Goal: Task Accomplishment & Management: Complete application form

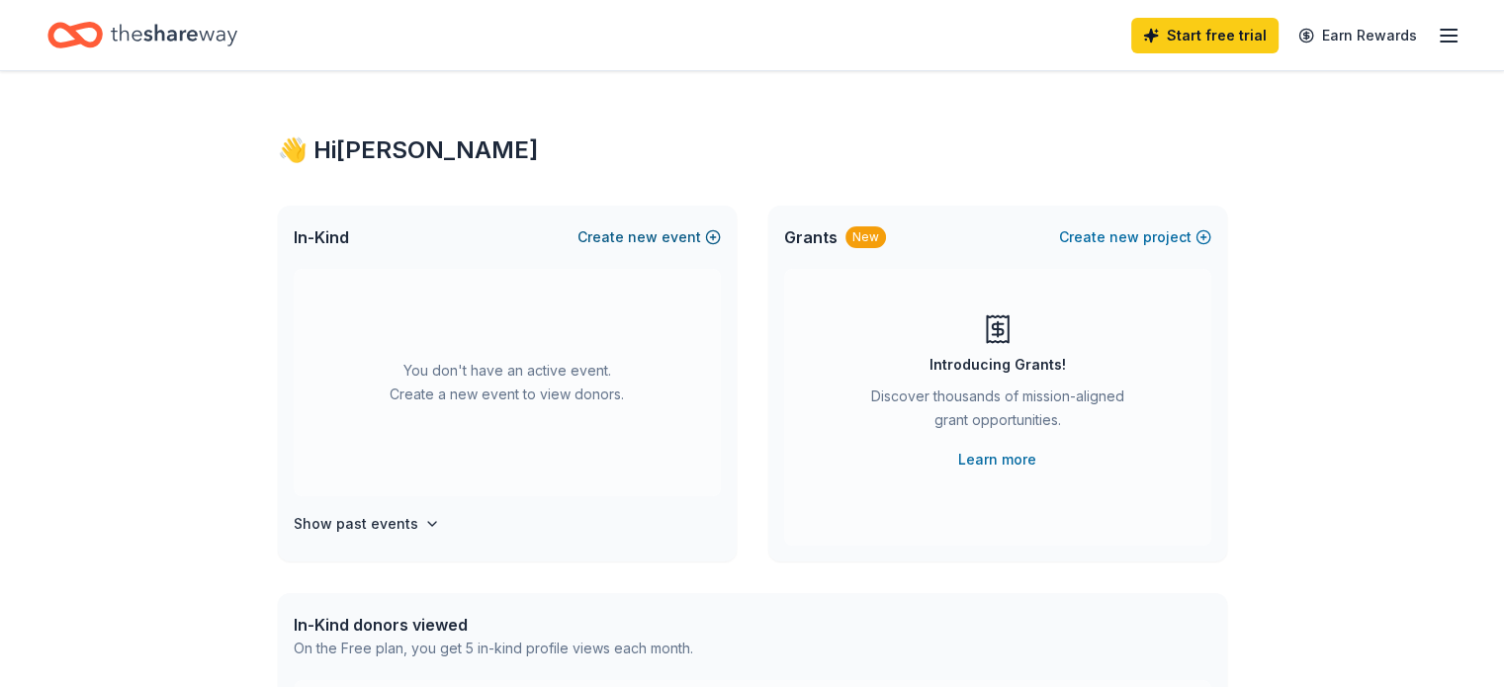
click at [653, 229] on span "new" at bounding box center [643, 237] width 30 height 24
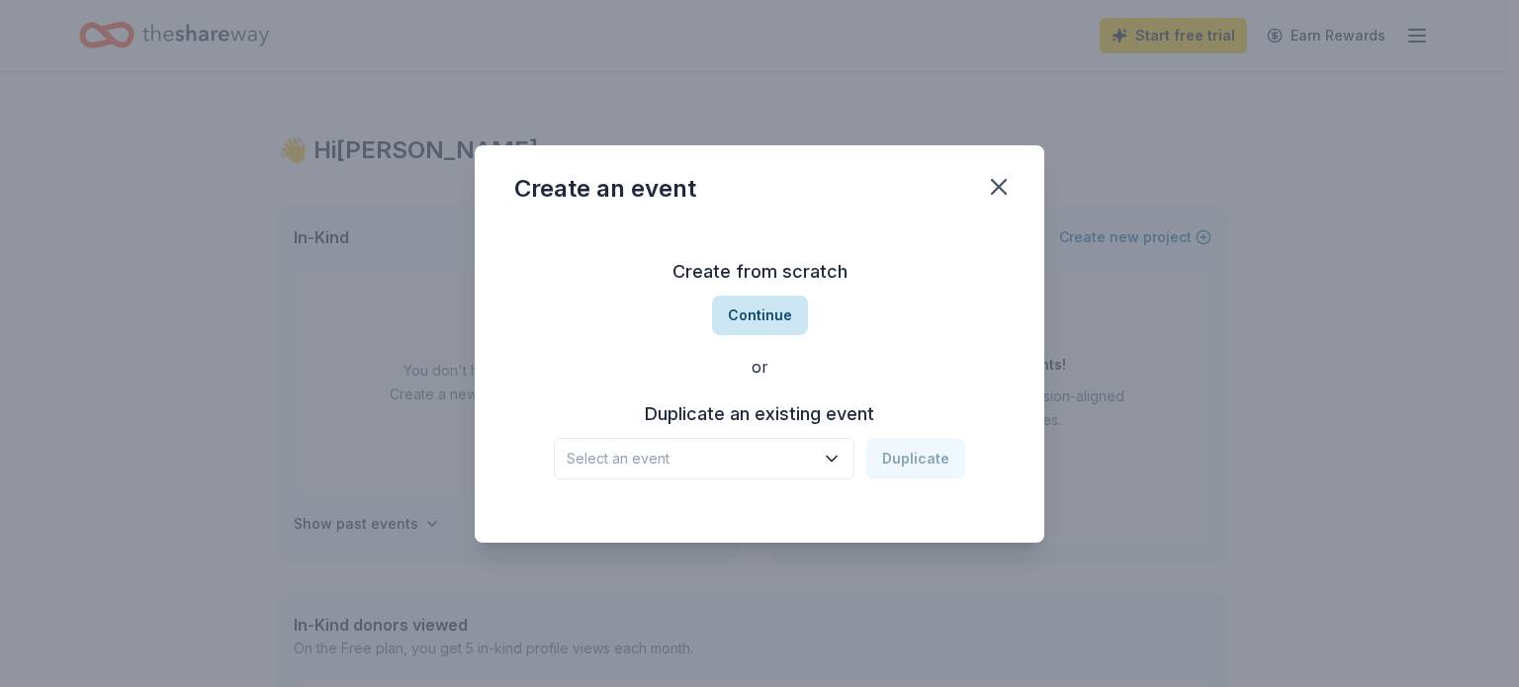
click at [778, 316] on button "Continue" at bounding box center [760, 316] width 96 height 40
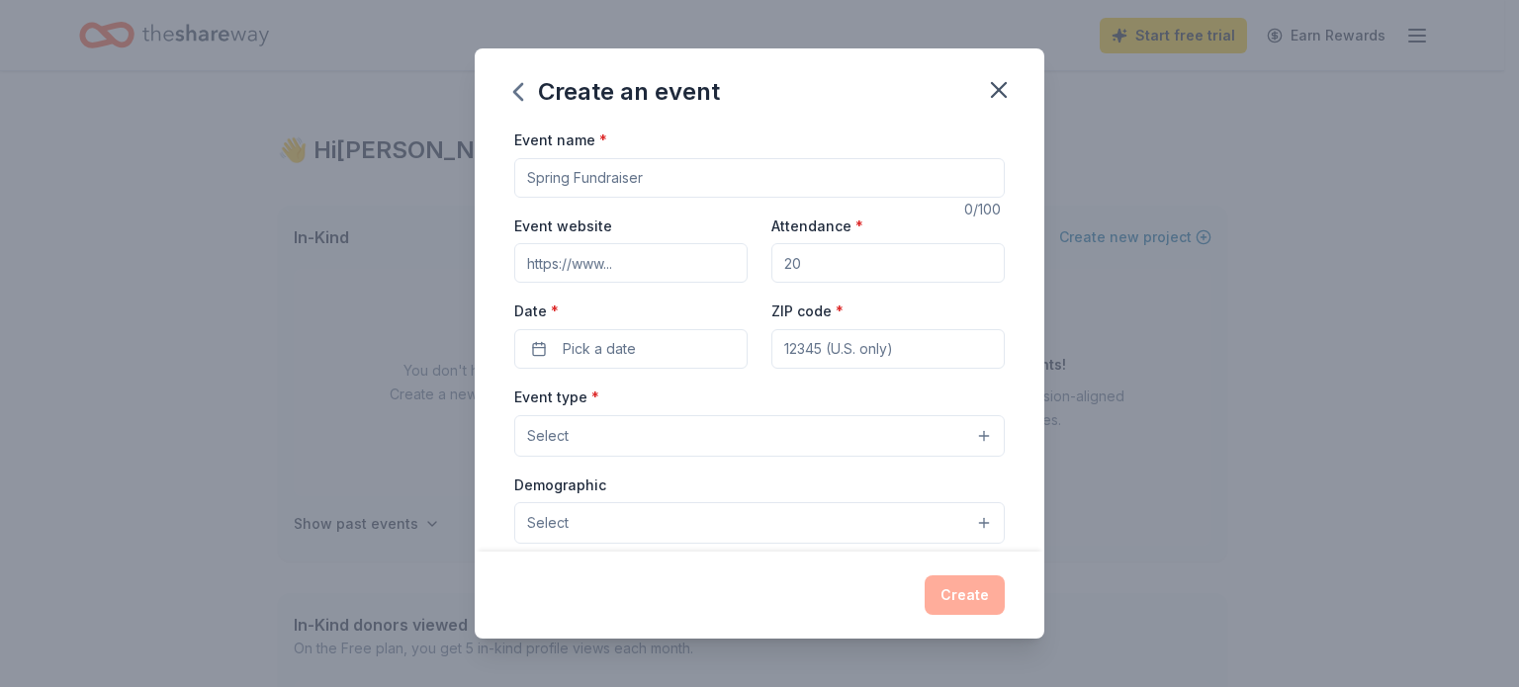
click at [720, 164] on input "Event name *" at bounding box center [759, 178] width 490 height 40
type input "n"
type input "S"
type input "F"
type input "Fall Fundraiser"
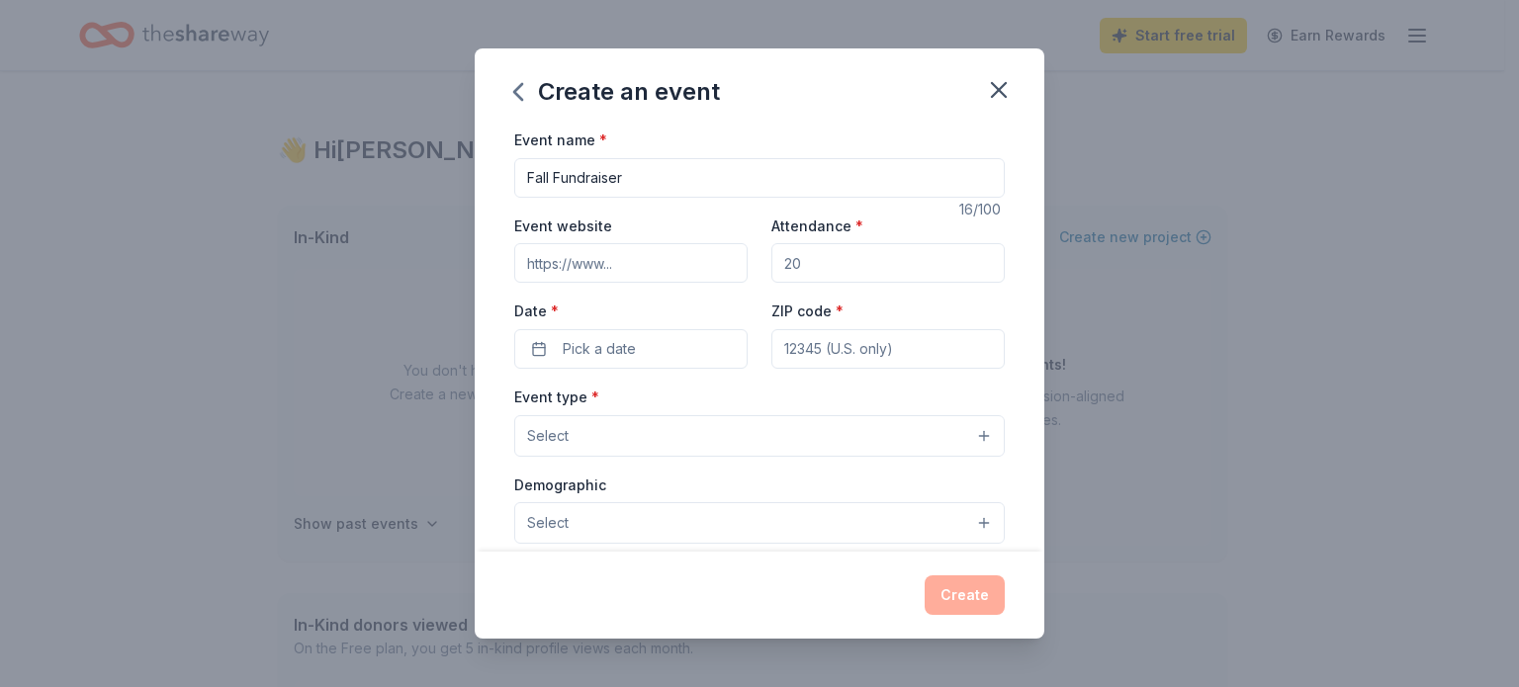
click at [834, 256] on input "Attendance *" at bounding box center [887, 263] width 233 height 40
type input "20"
click at [612, 343] on span "Pick a date" at bounding box center [599, 349] width 73 height 24
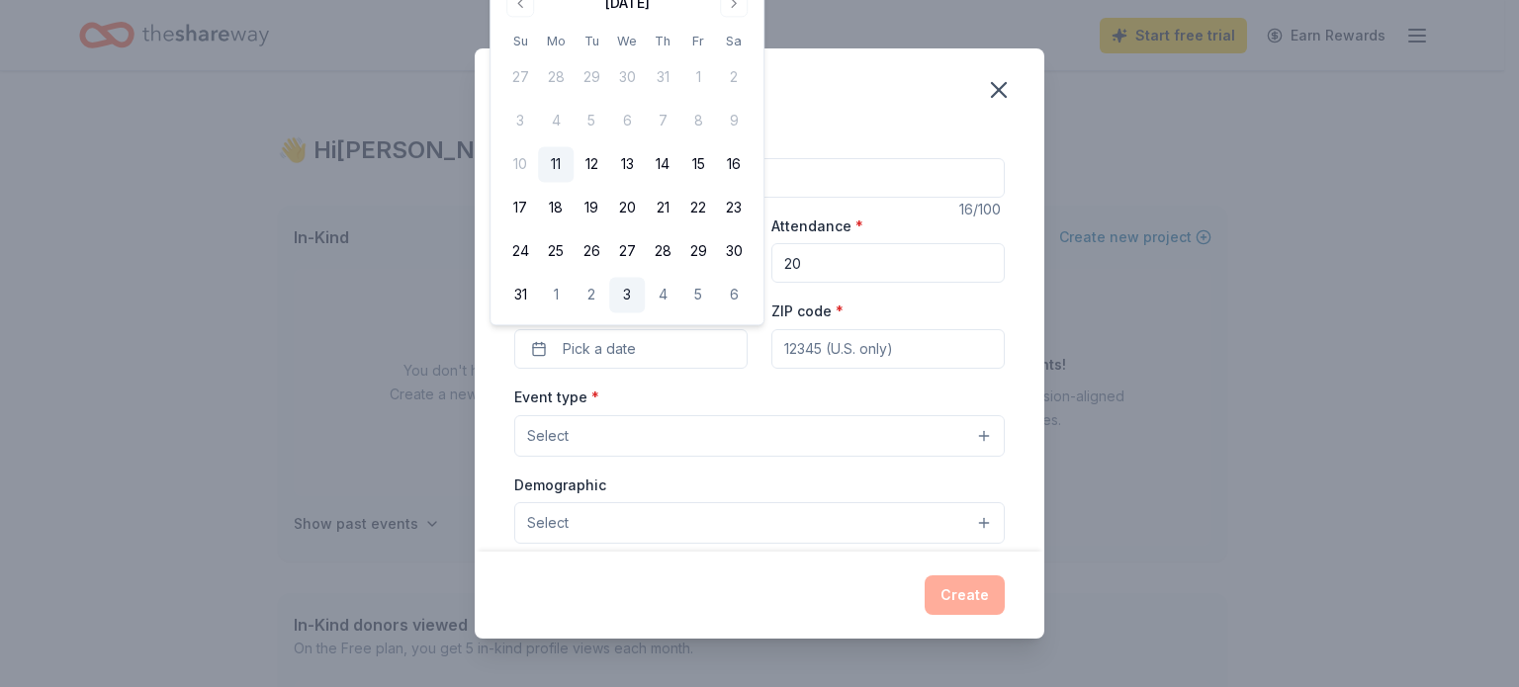
click at [631, 297] on button "3" at bounding box center [627, 296] width 36 height 36
click at [844, 338] on input "ZIP code *" at bounding box center [887, 349] width 233 height 40
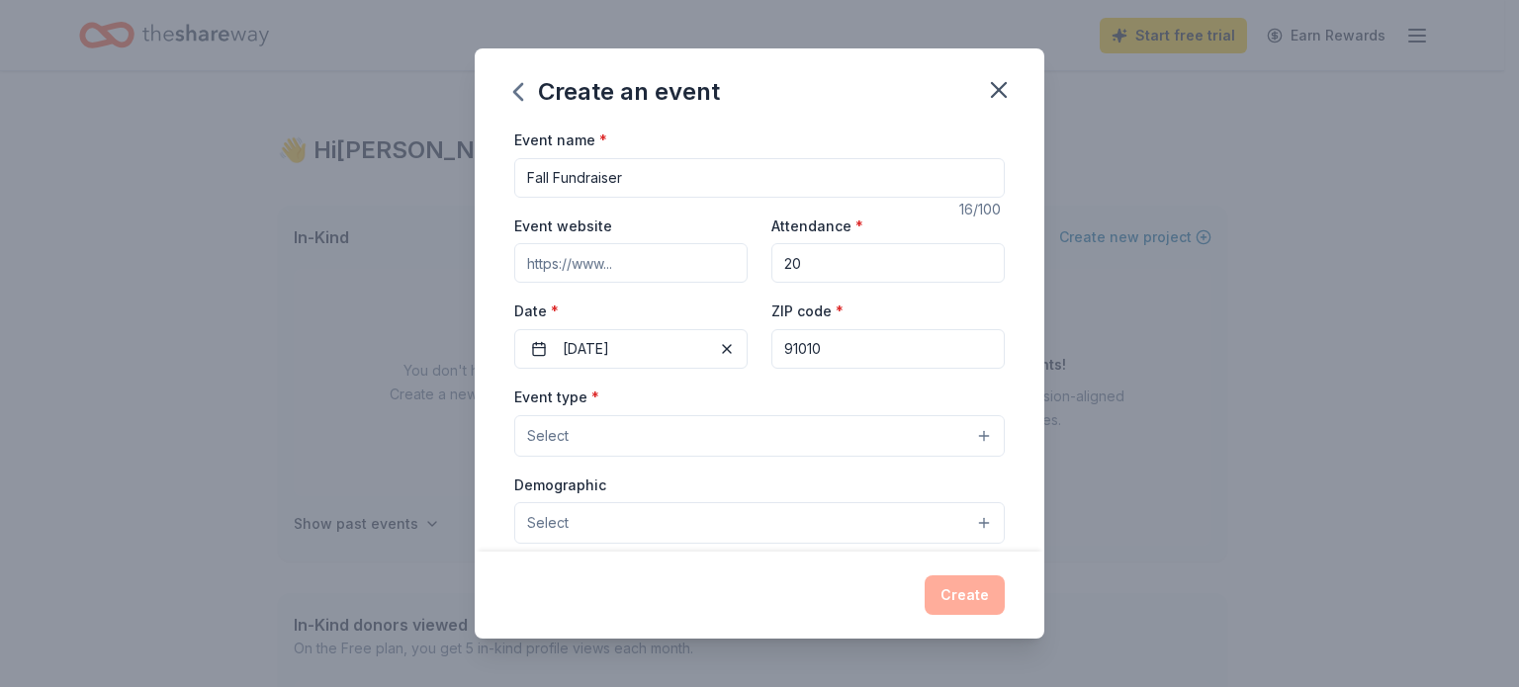
type input "91010"
click at [574, 426] on button "Select" at bounding box center [759, 436] width 490 height 42
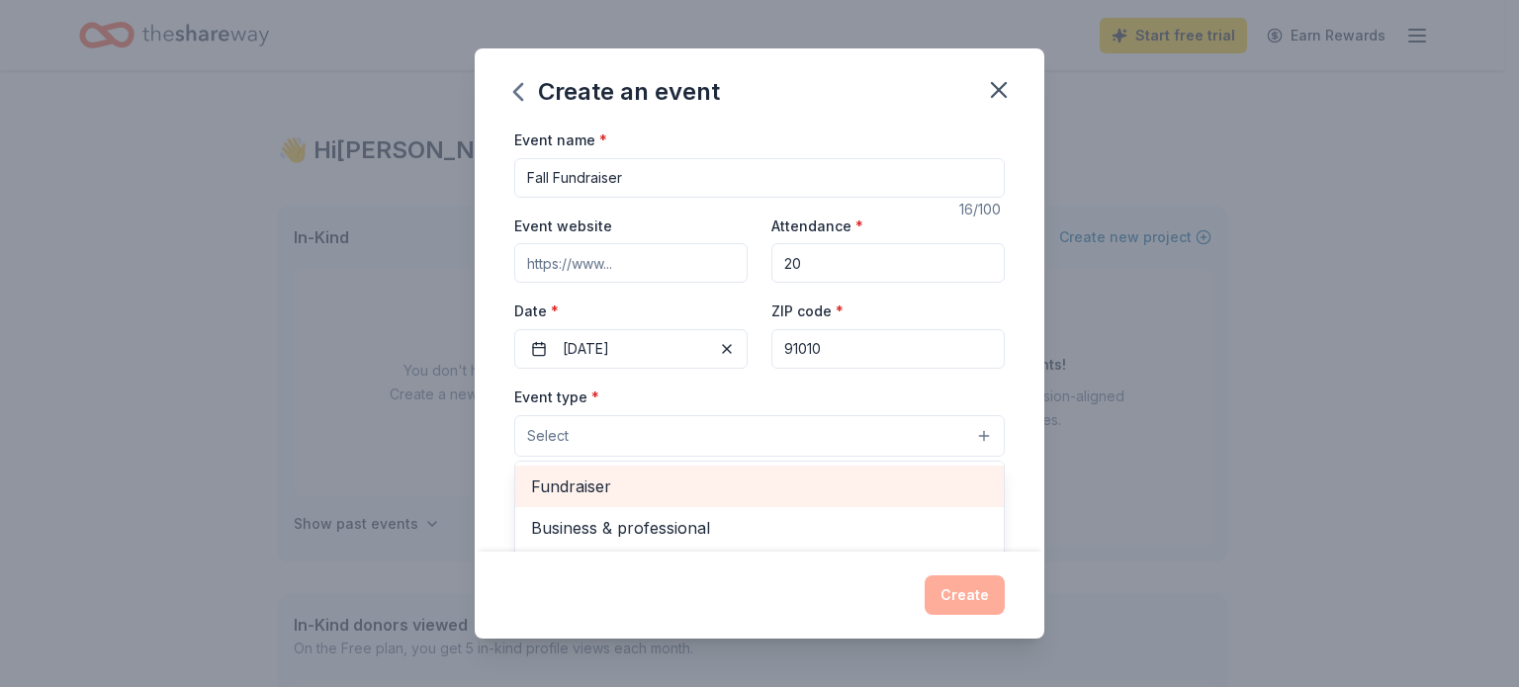
click at [690, 493] on span "Fundraiser" at bounding box center [759, 487] width 457 height 26
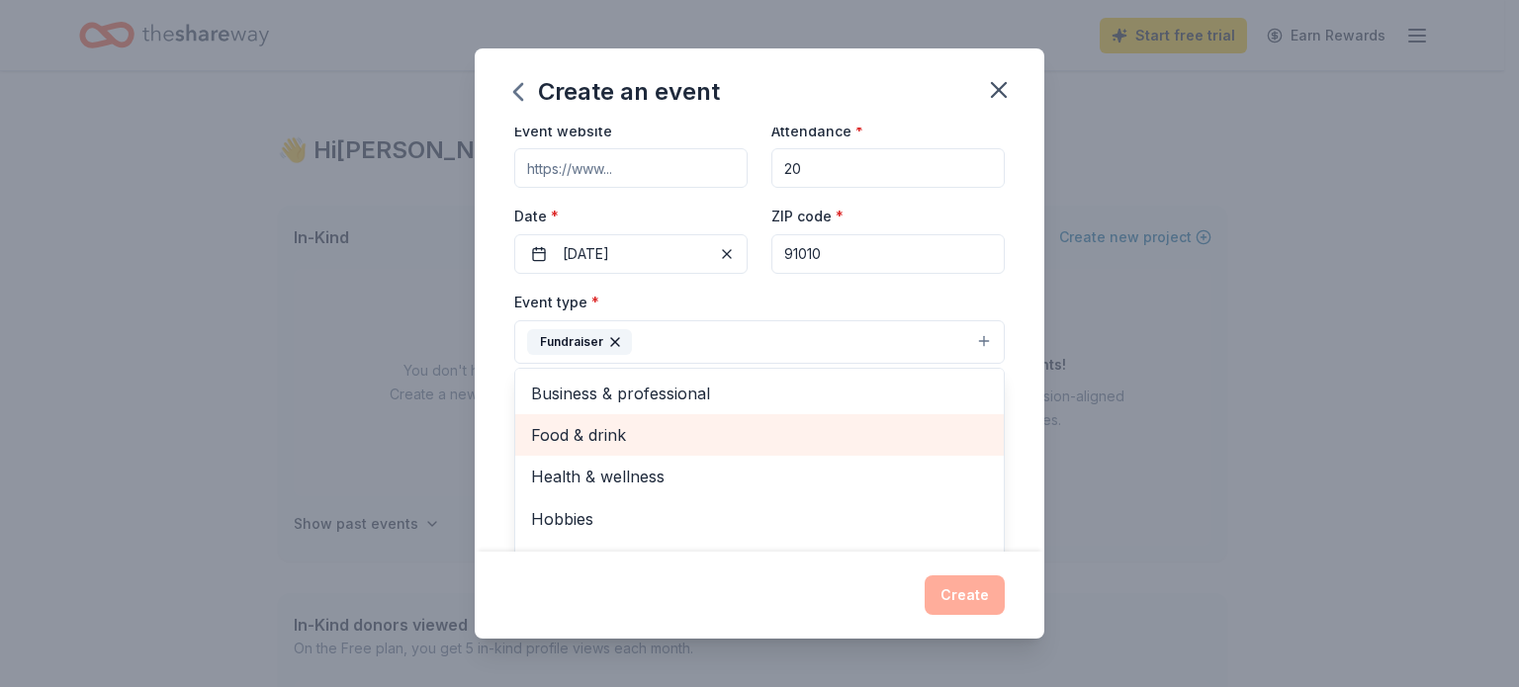
scroll to position [24, 0]
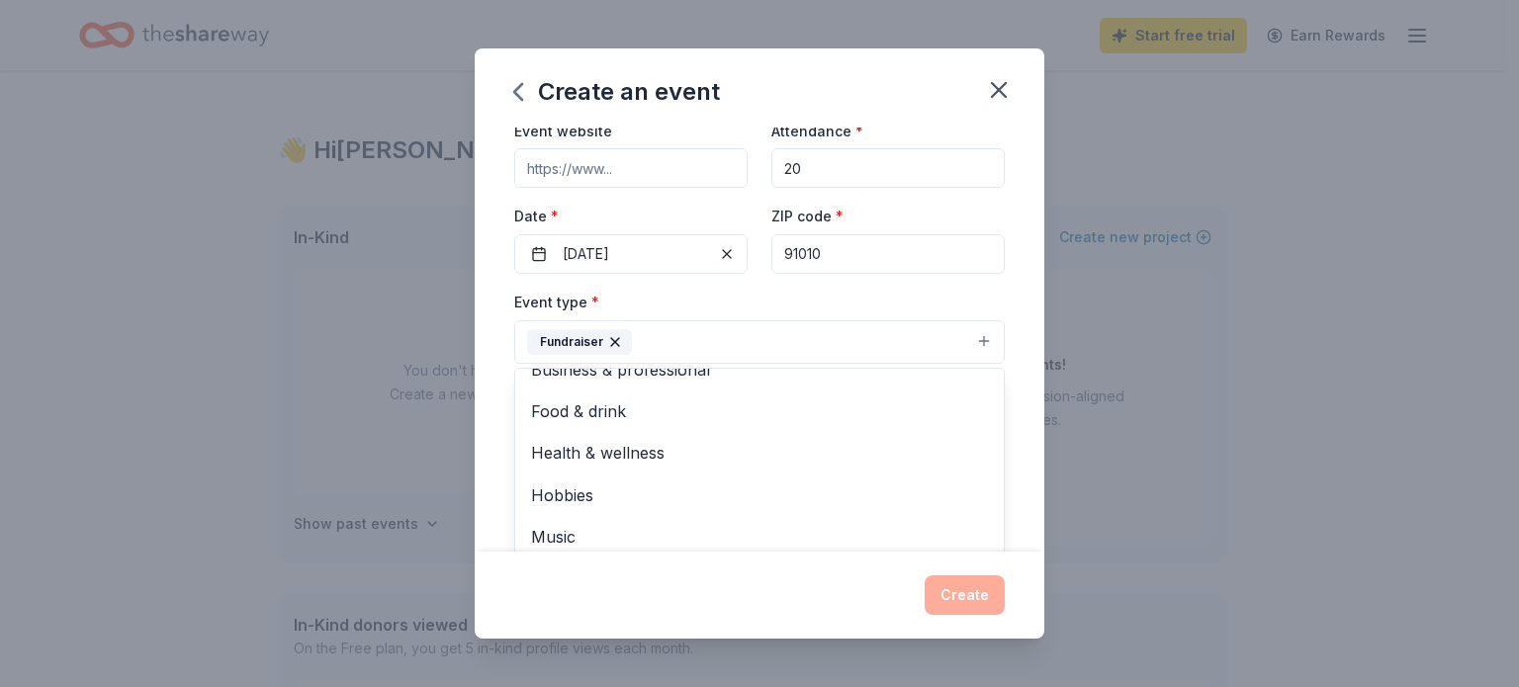
click at [502, 323] on div "Event name * Fall Fundraiser 16 /100 Event website Attendance * 20 Date * 09/03…" at bounding box center [760, 340] width 570 height 424
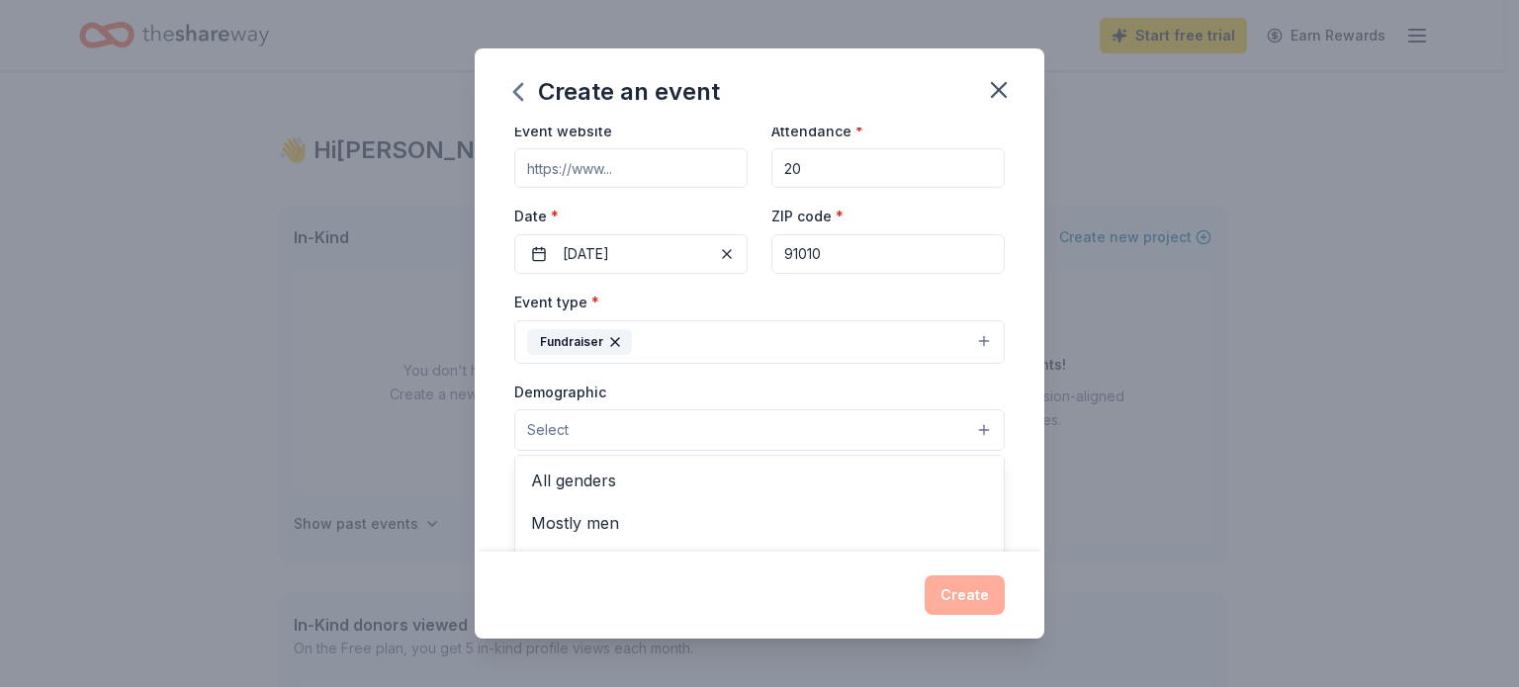
click at [716, 438] on button "Select" at bounding box center [759, 430] width 490 height 42
click at [624, 474] on span "All genders" at bounding box center [759, 481] width 457 height 26
click at [496, 439] on div "Event name * Fall Fundraiser 16 /100 Event website Attendance * 20 Date * 09/03…" at bounding box center [760, 340] width 570 height 424
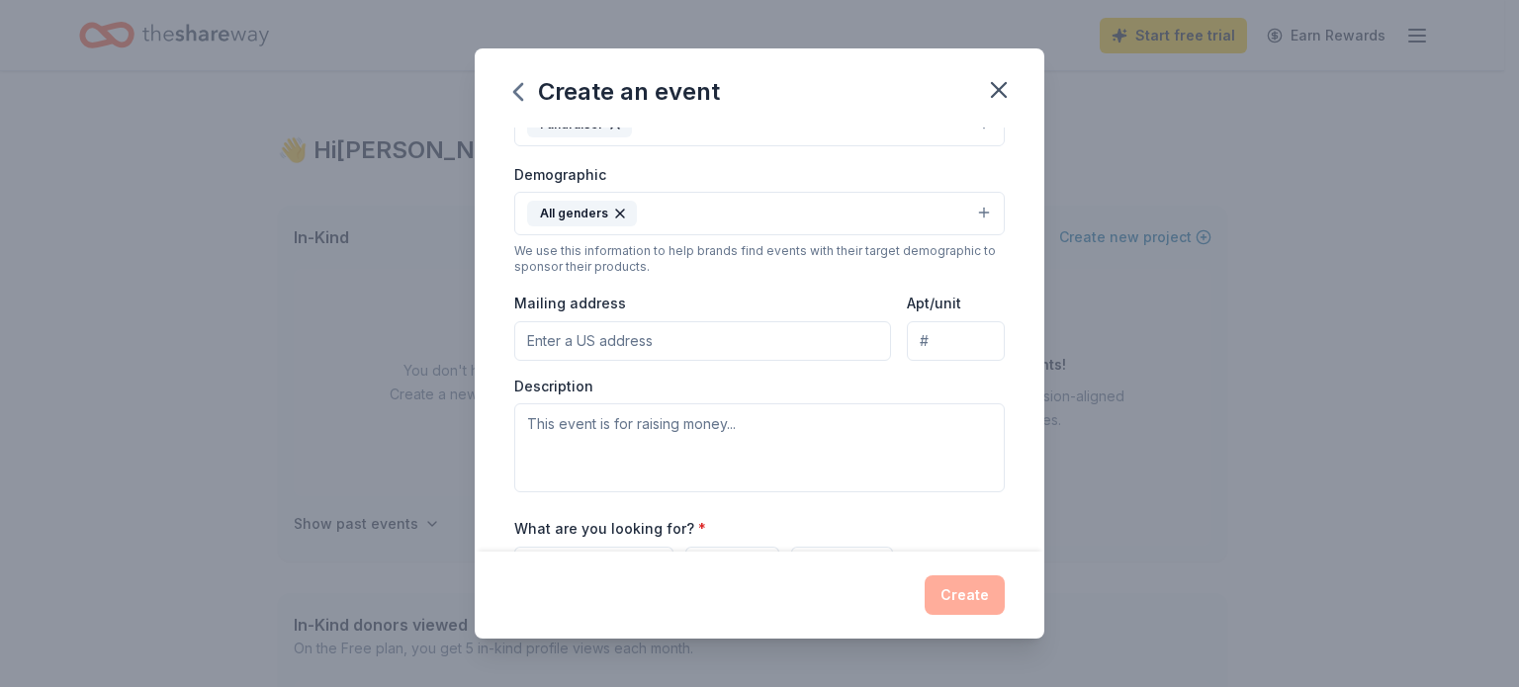
scroll to position [323, 0]
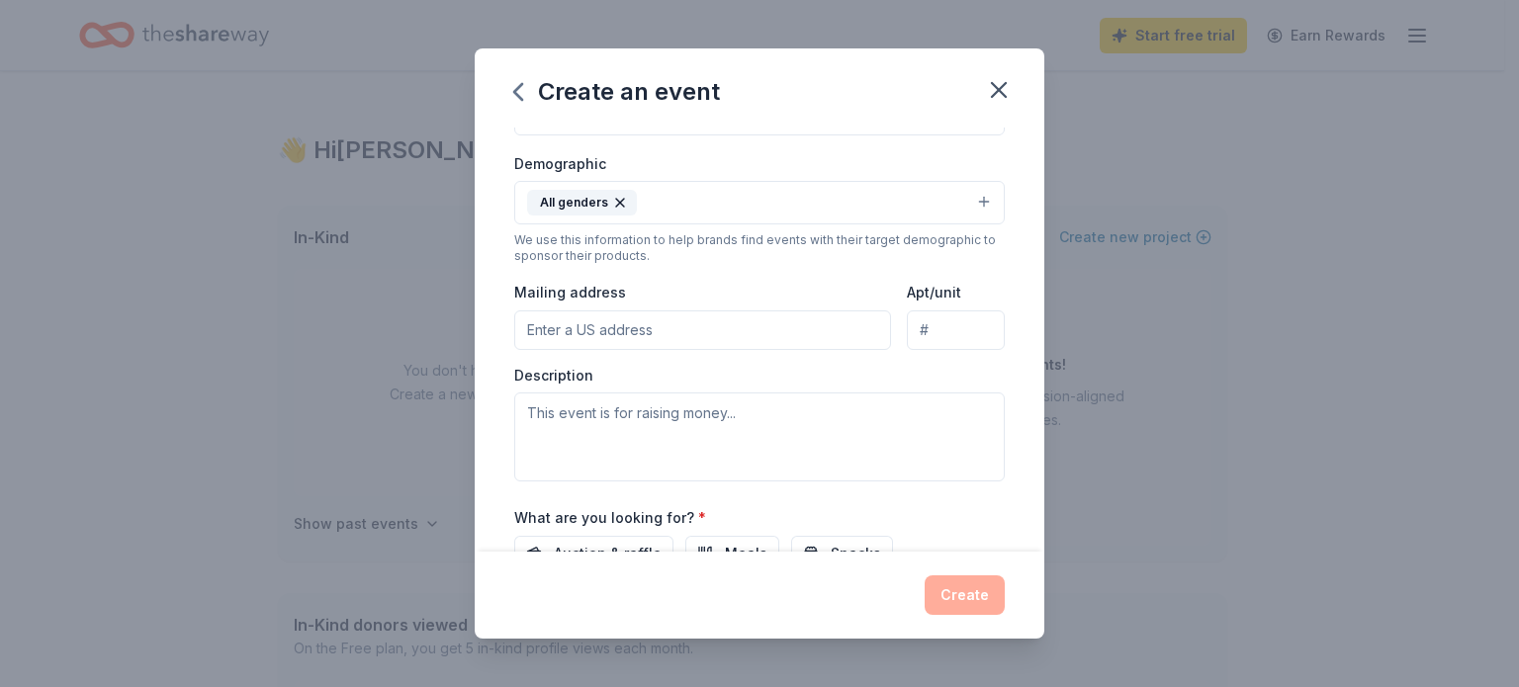
click at [633, 333] on input "Mailing address" at bounding box center [702, 330] width 377 height 40
click at [501, 292] on div "Event name * Fall Fundraiser 16 /100 Event website Attendance * 20 Date * 09/03…" at bounding box center [760, 340] width 570 height 424
click at [683, 334] on input "1400 Mount Olive Dr" at bounding box center [702, 330] width 377 height 40
type input "1400 Mount Olive Drive, Duarte, CA, 91010"
click at [685, 432] on textarea at bounding box center [759, 437] width 490 height 89
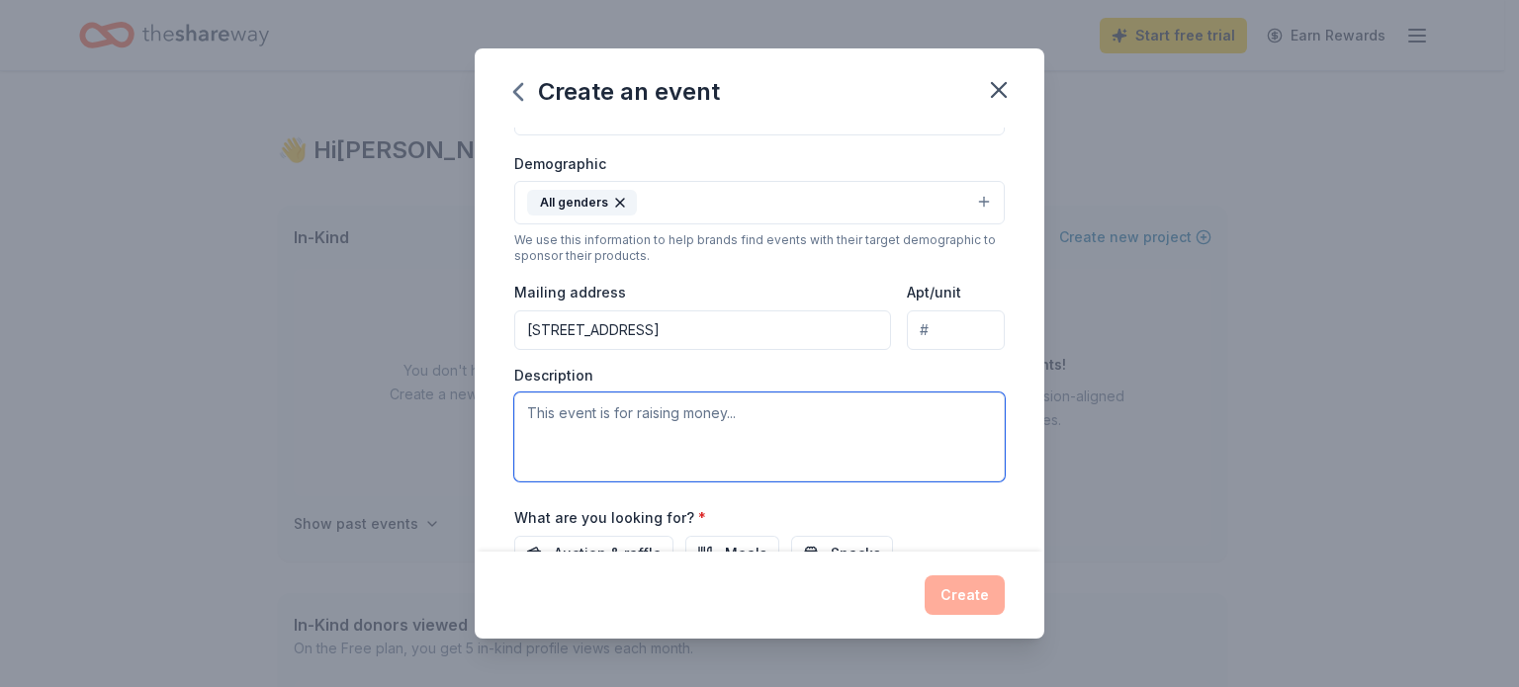
paste textarea "Help us kick off the school year with a night of fun, community, and giving! We…"
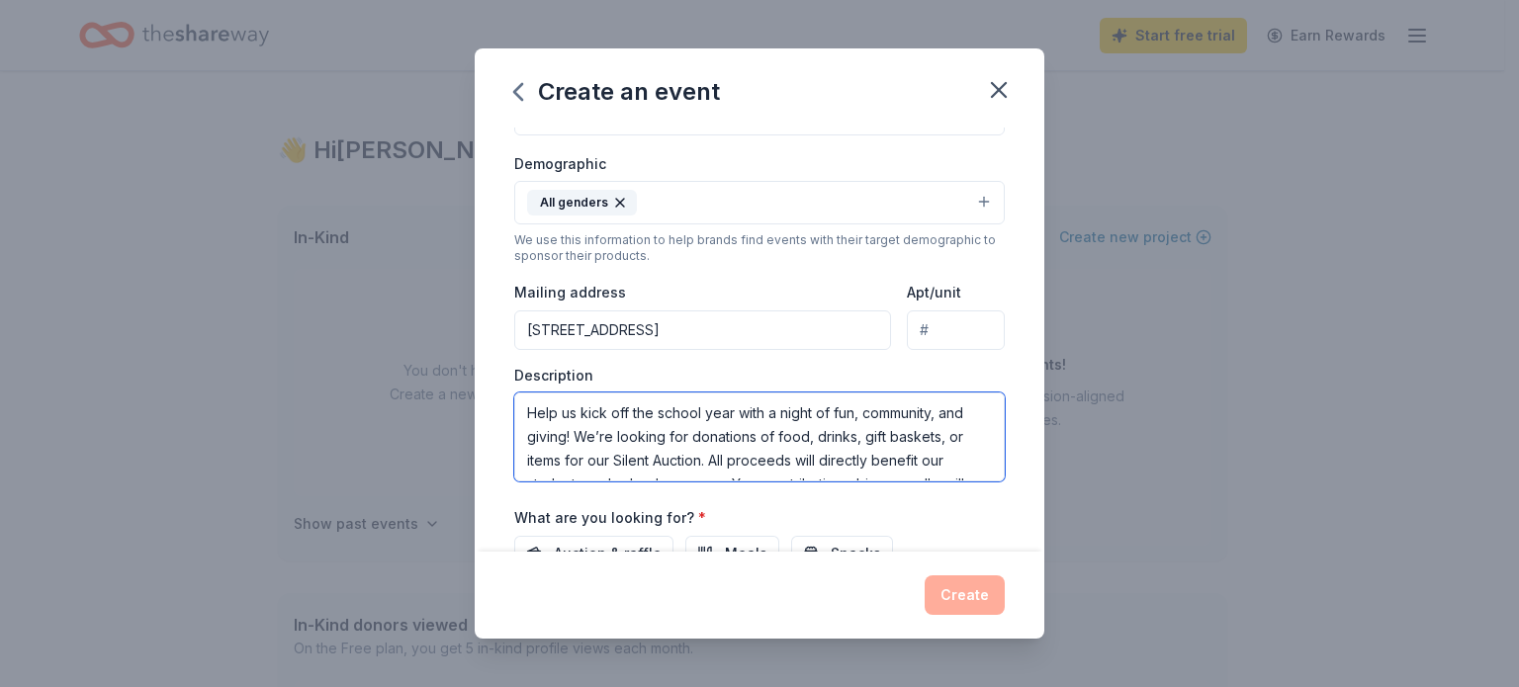
scroll to position [83, 0]
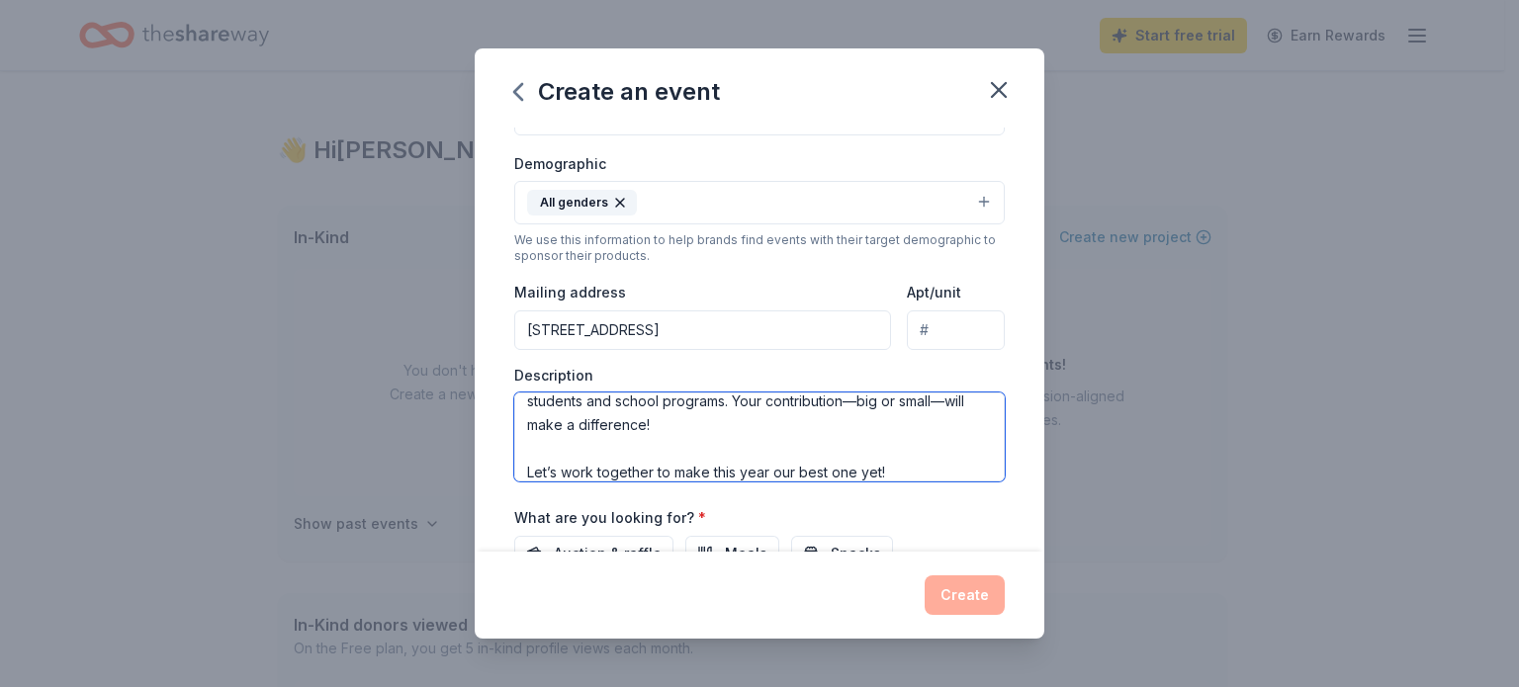
click at [595, 423] on textarea "Help us kick off the school year with a night of fun, community, and giving! We…" at bounding box center [759, 437] width 490 height 89
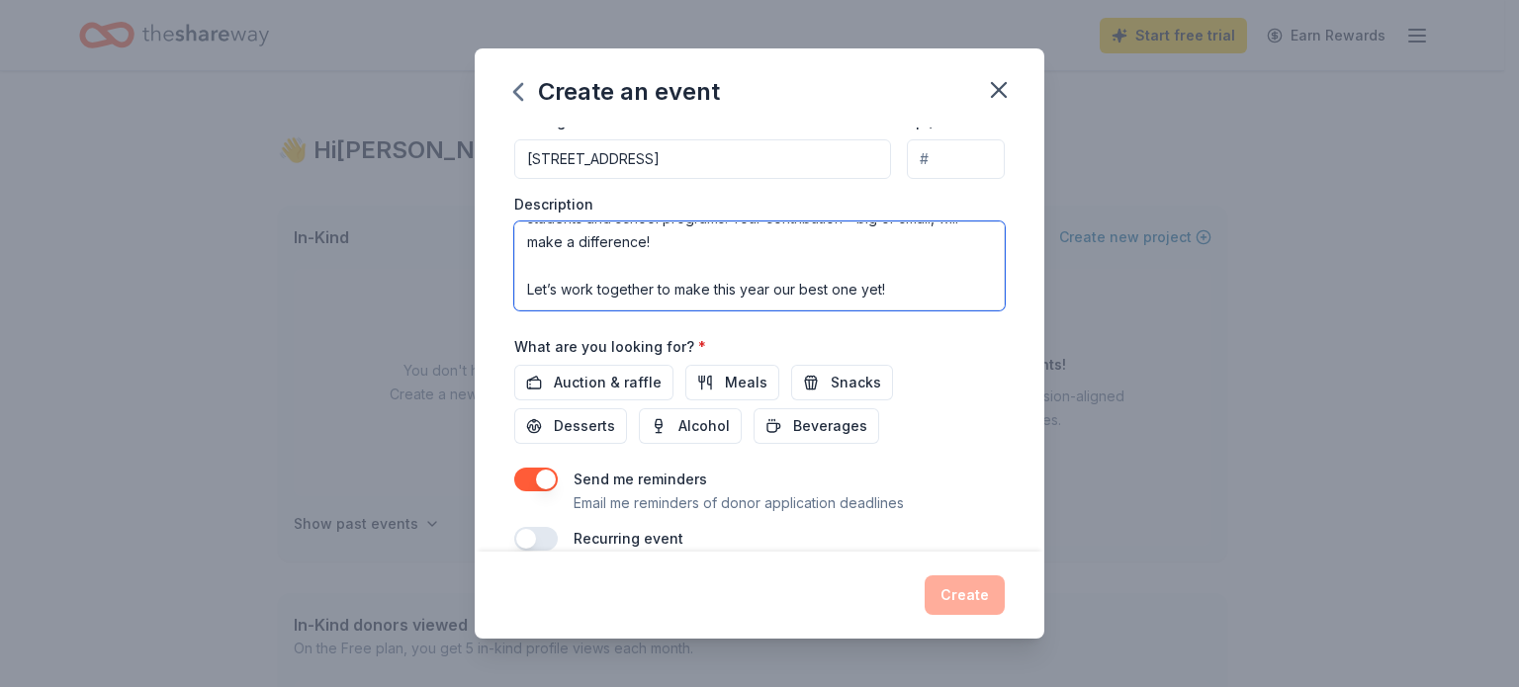
scroll to position [496, 0]
type textarea "Help us kick off the school year with a night of fun, community, and giving! We…"
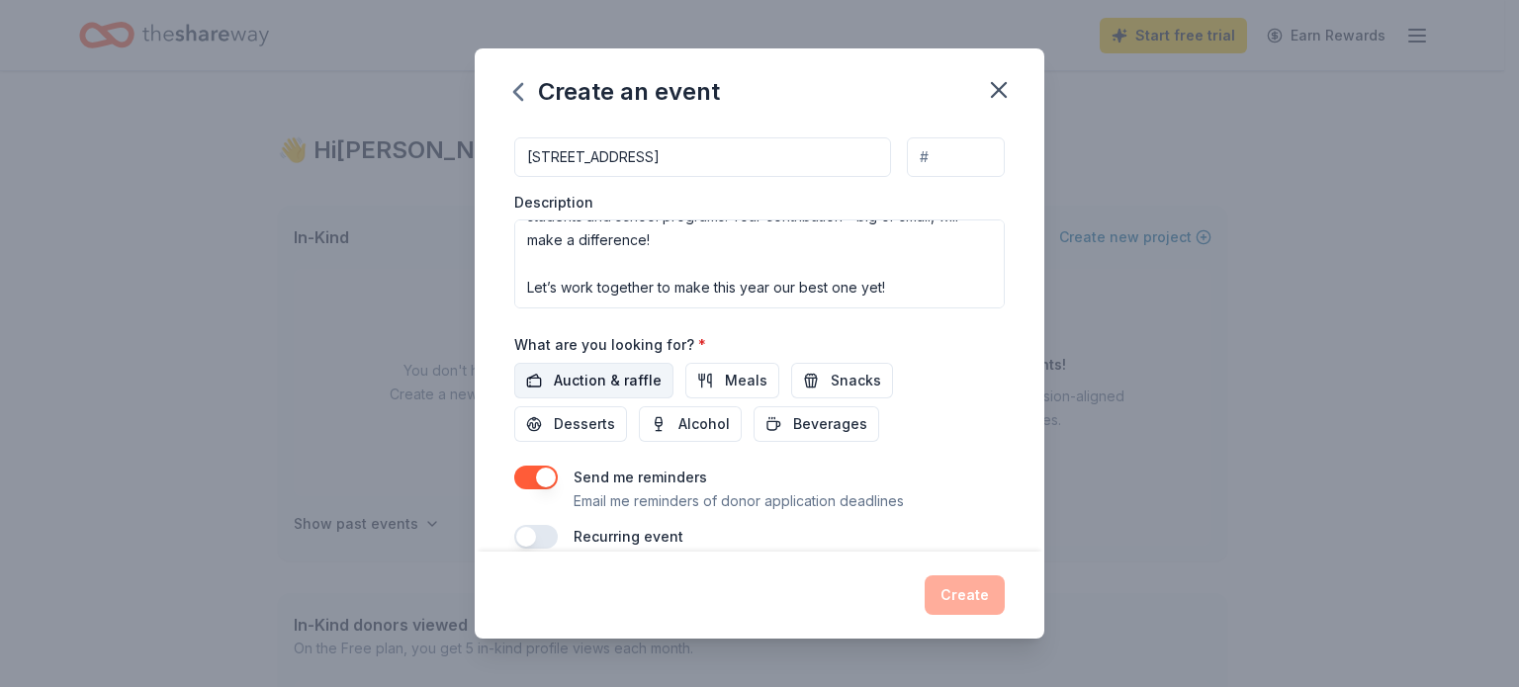
click at [585, 389] on span "Auction & raffle" at bounding box center [608, 381] width 108 height 24
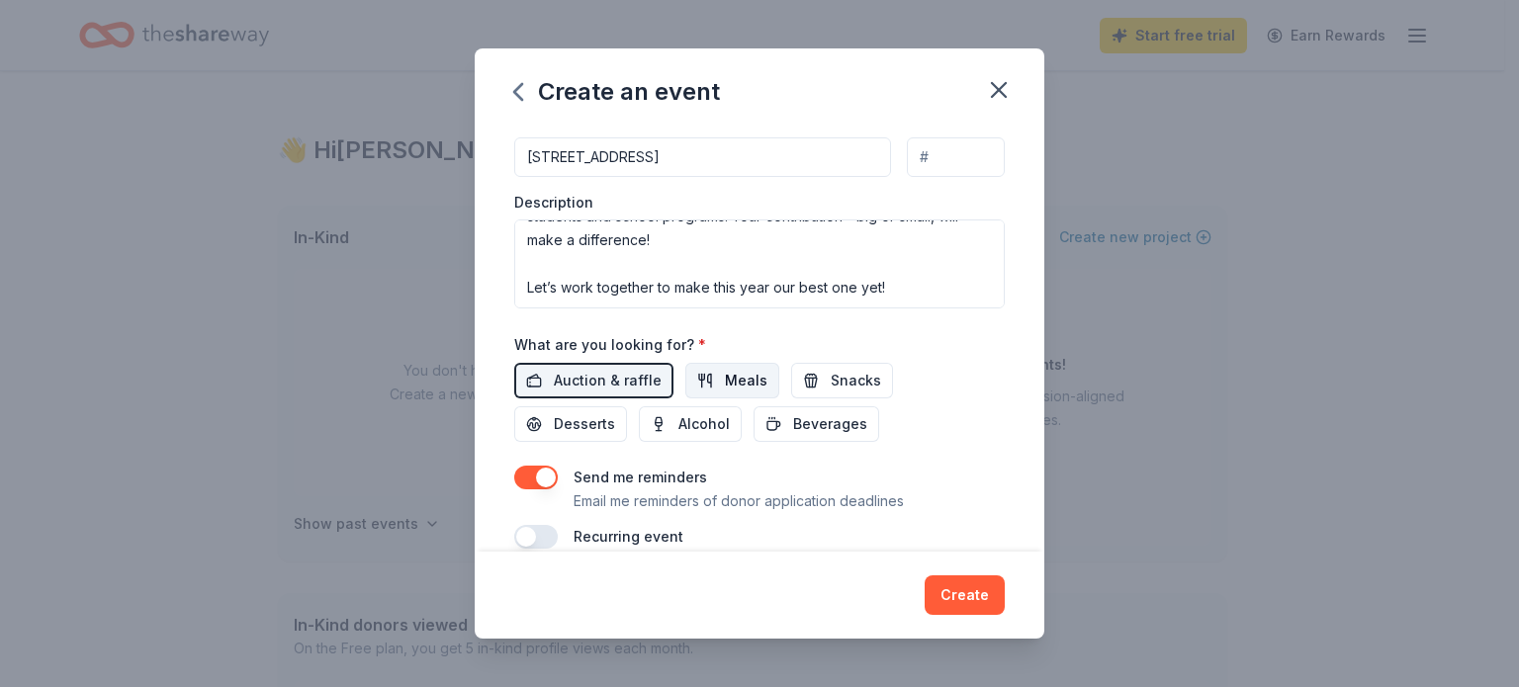
click at [710, 370] on button "Meals" at bounding box center [732, 381] width 94 height 36
click at [812, 366] on button "Snacks" at bounding box center [842, 381] width 102 height 36
click at [613, 415] on button "Desserts" at bounding box center [570, 424] width 113 height 36
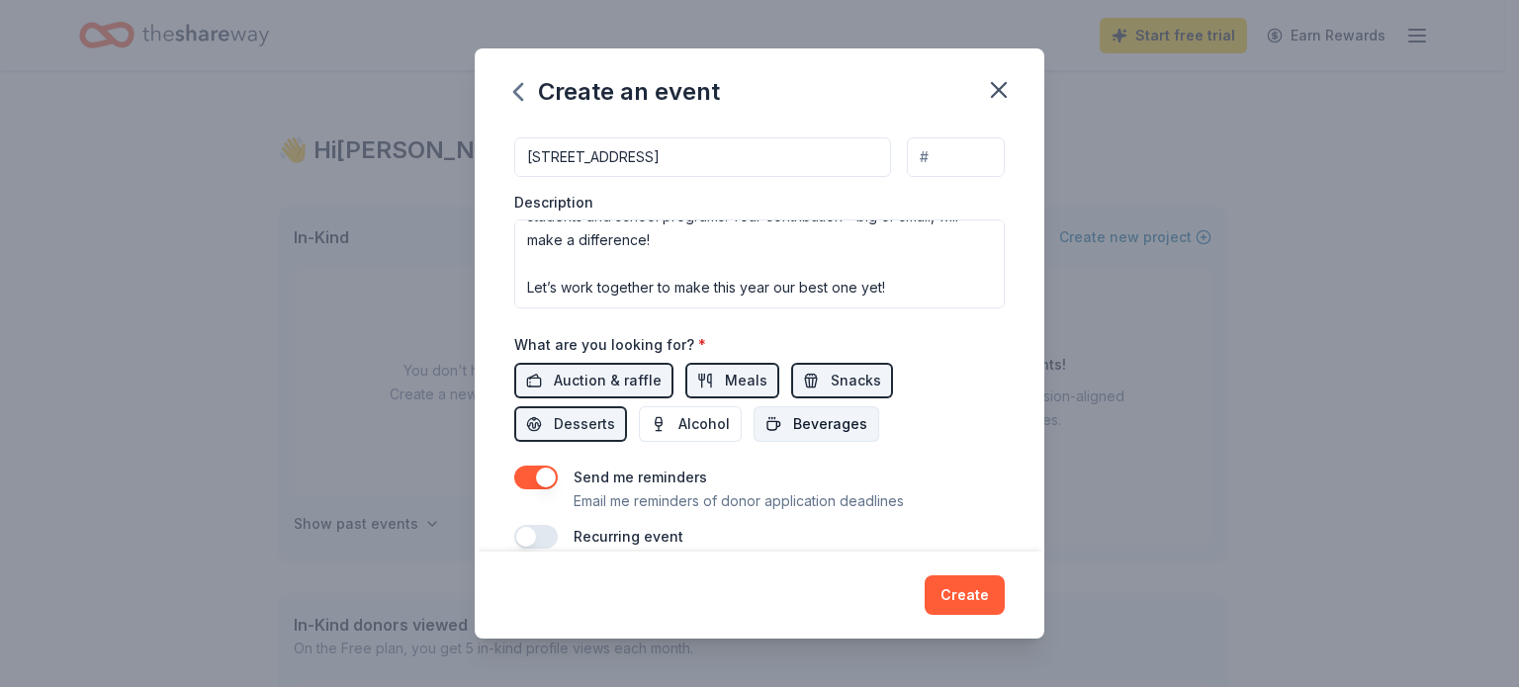
click at [828, 413] on span "Beverages" at bounding box center [830, 424] width 74 height 24
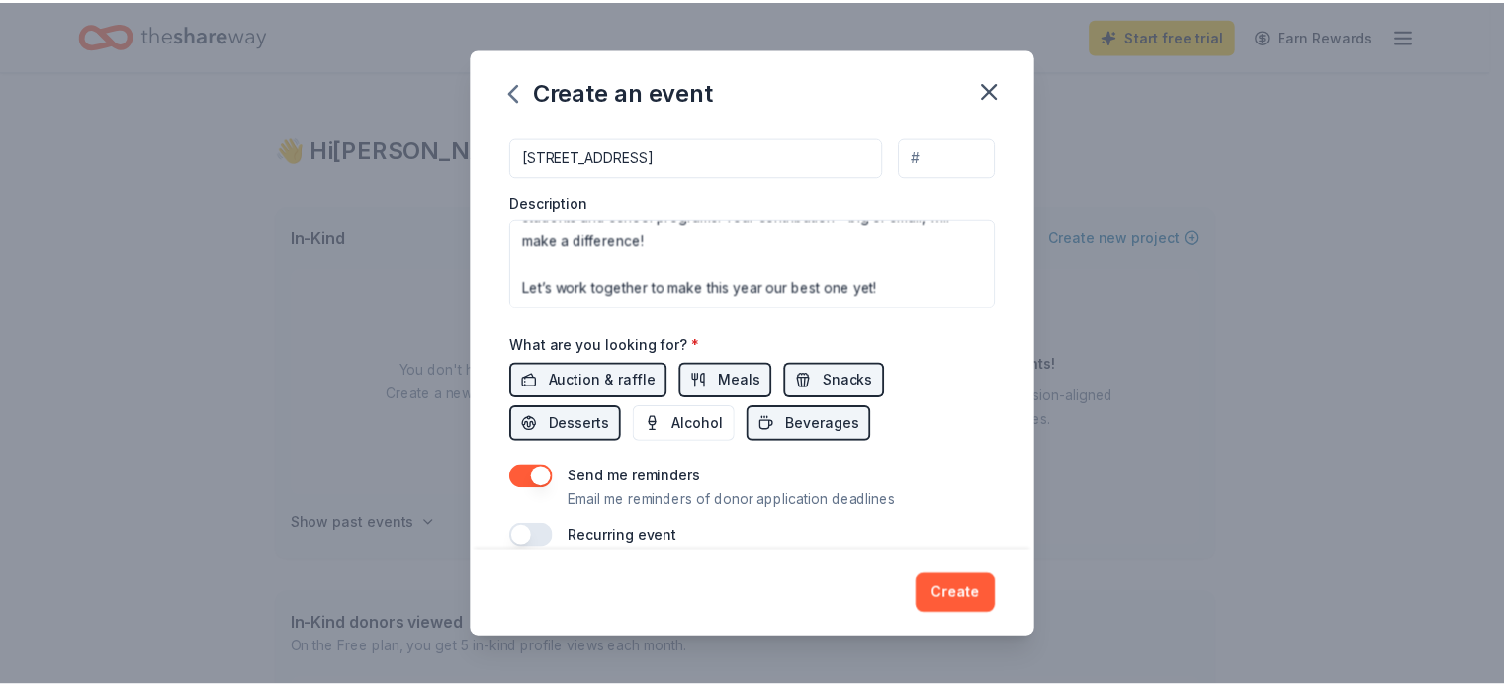
scroll to position [523, 0]
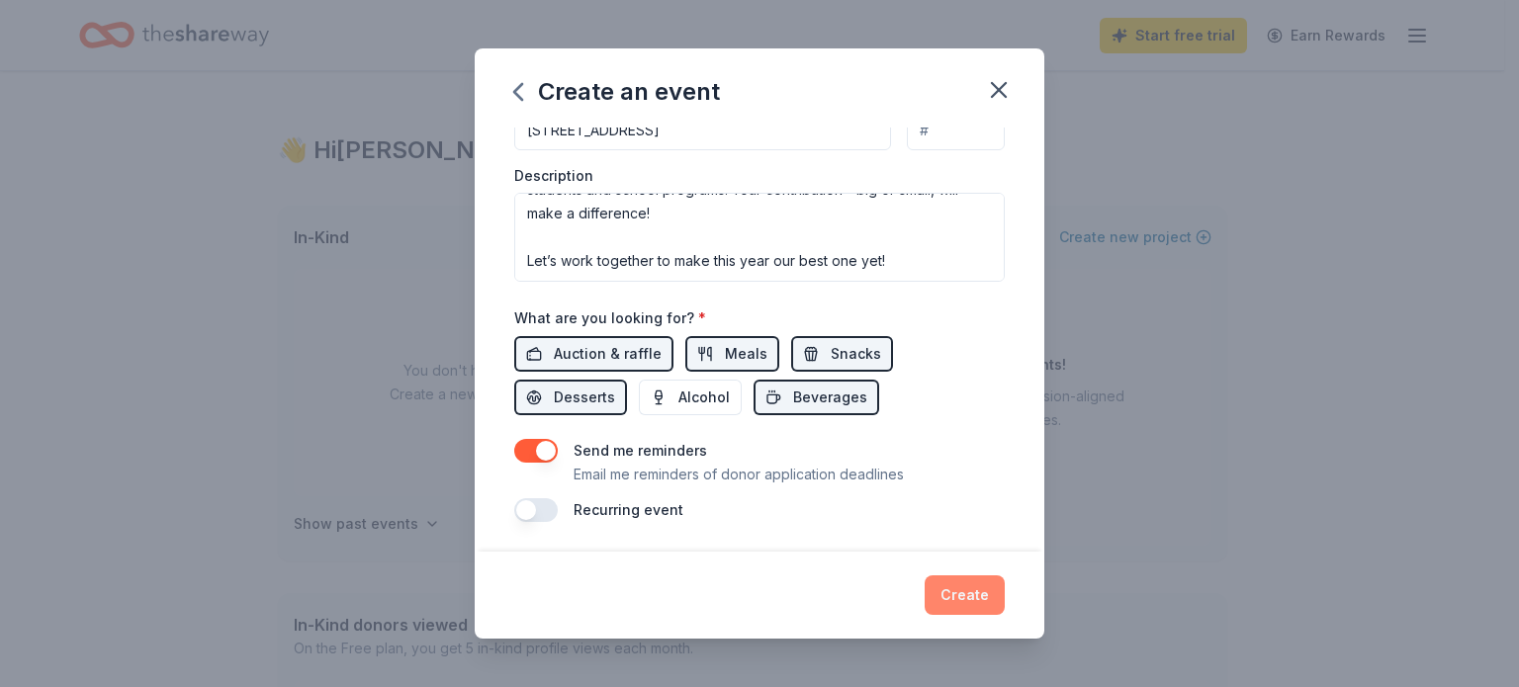
click at [957, 598] on button "Create" at bounding box center [964, 595] width 80 height 40
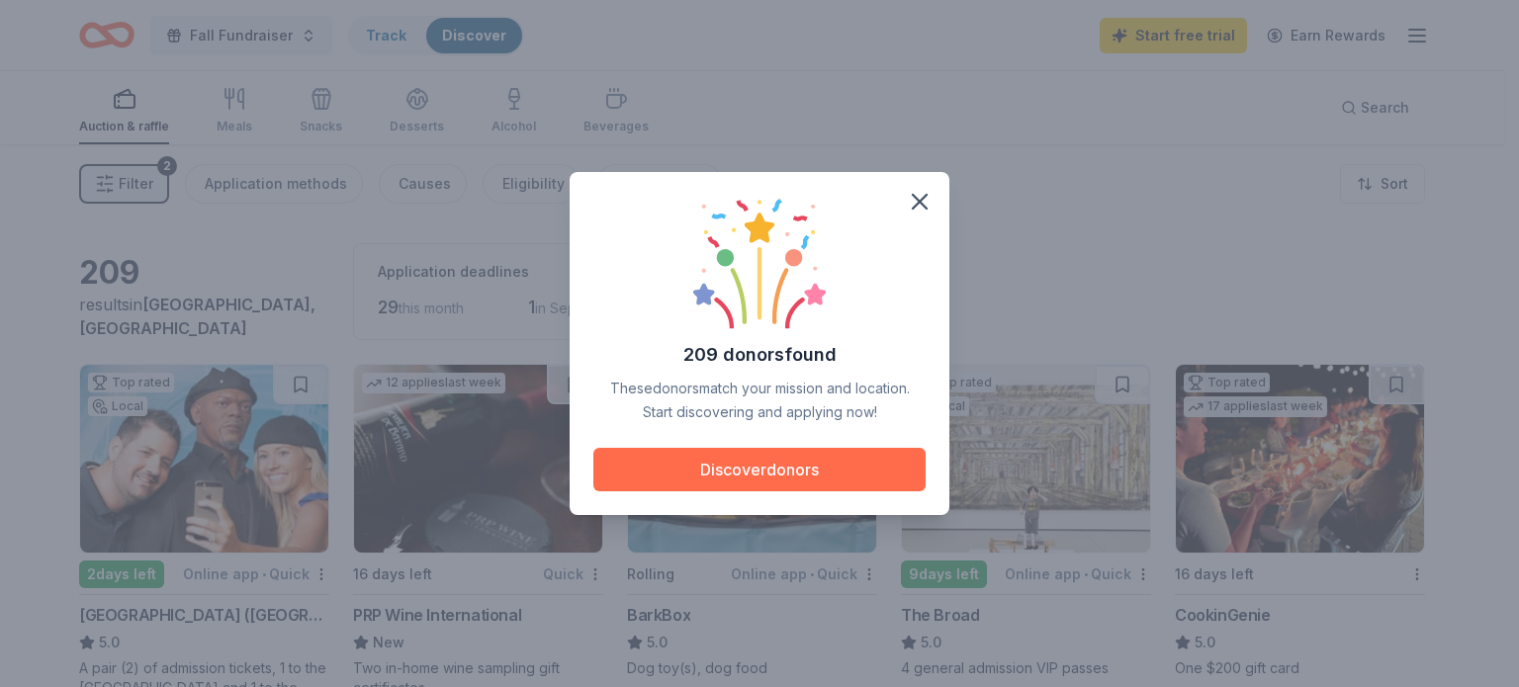
click at [730, 470] on button "Discover donors" at bounding box center [759, 470] width 332 height 44
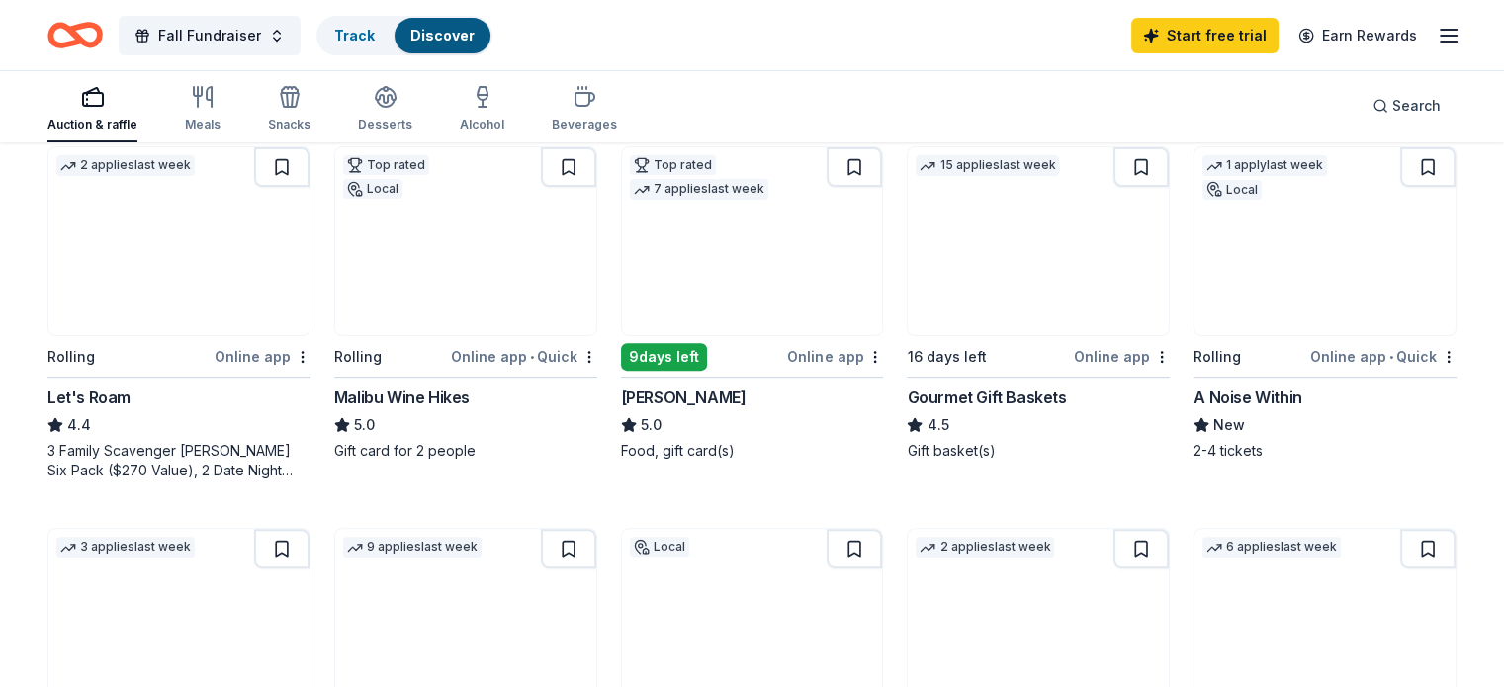
scroll to position [601, 0]
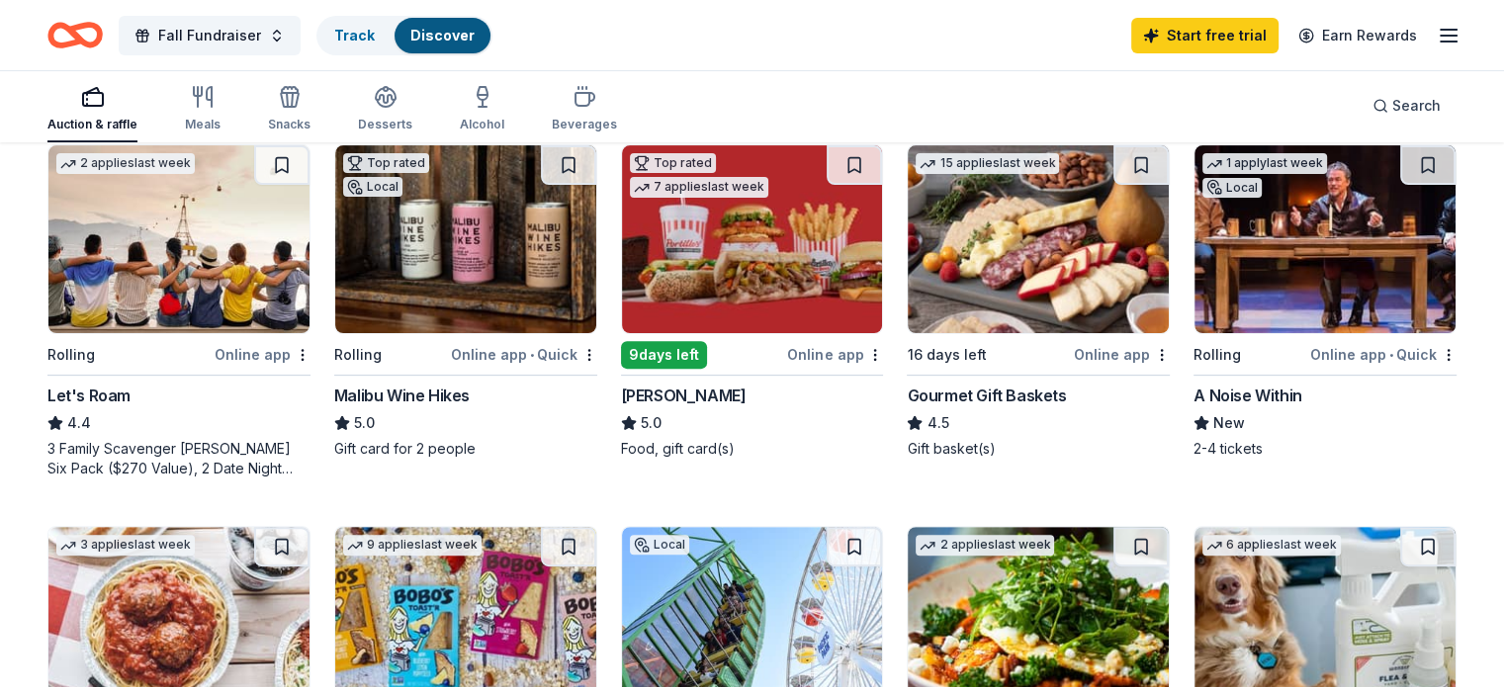
click at [1091, 355] on div "Online app" at bounding box center [1122, 354] width 96 height 25
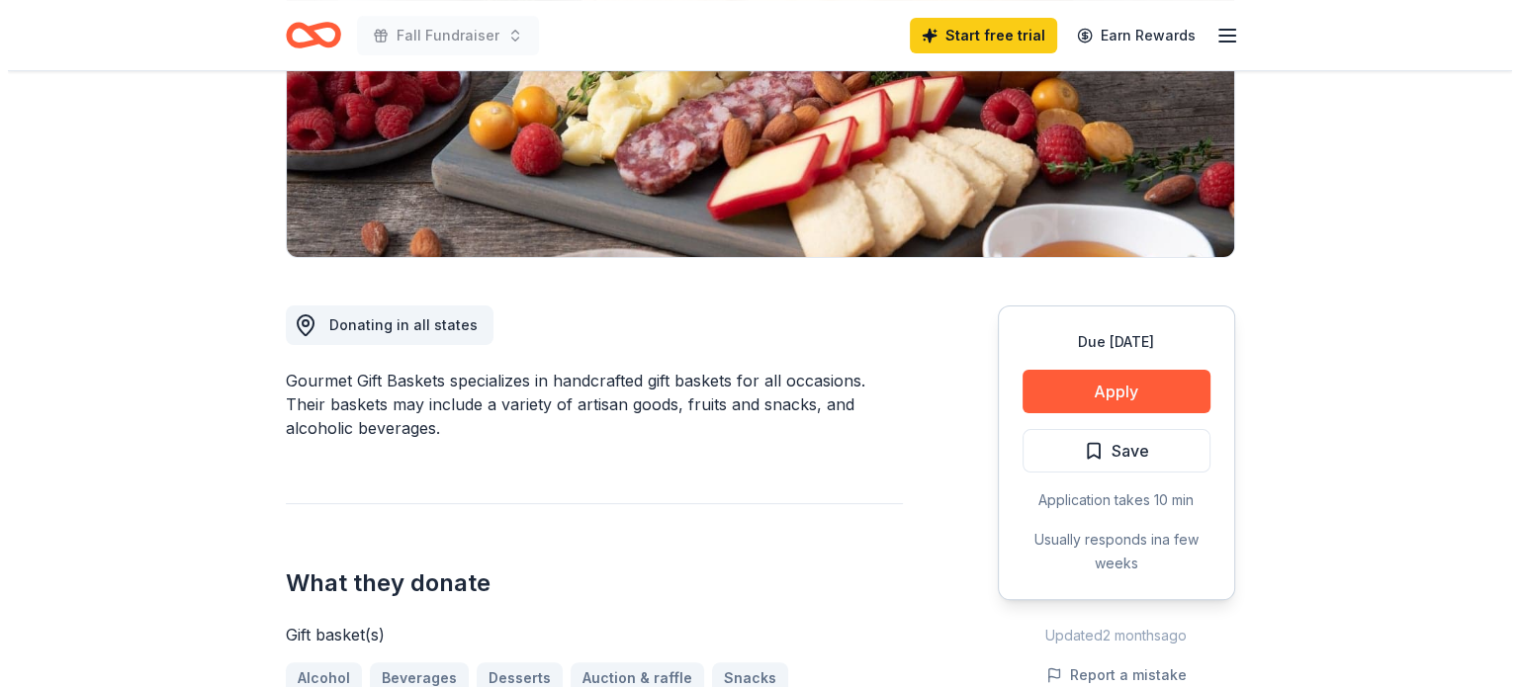
scroll to position [346, 0]
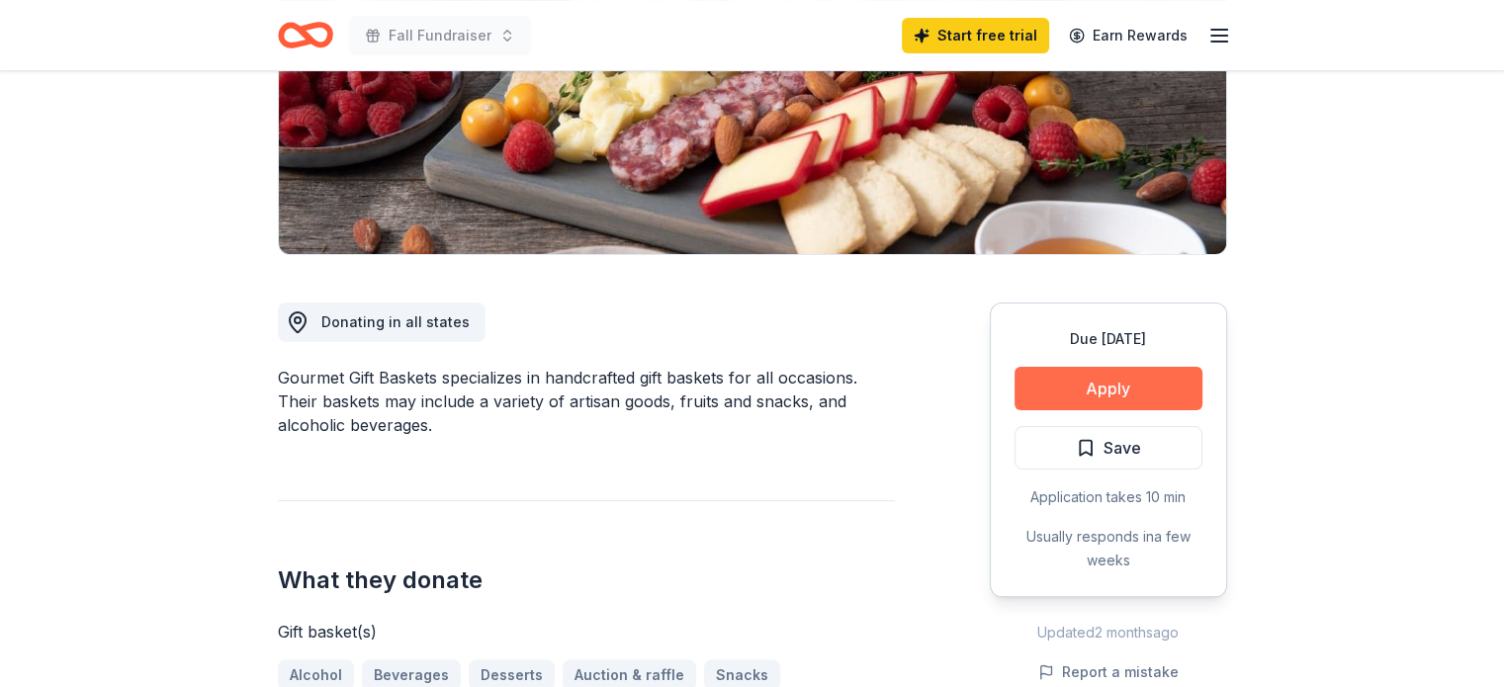
click at [1132, 380] on button "Apply" at bounding box center [1108, 389] width 188 height 44
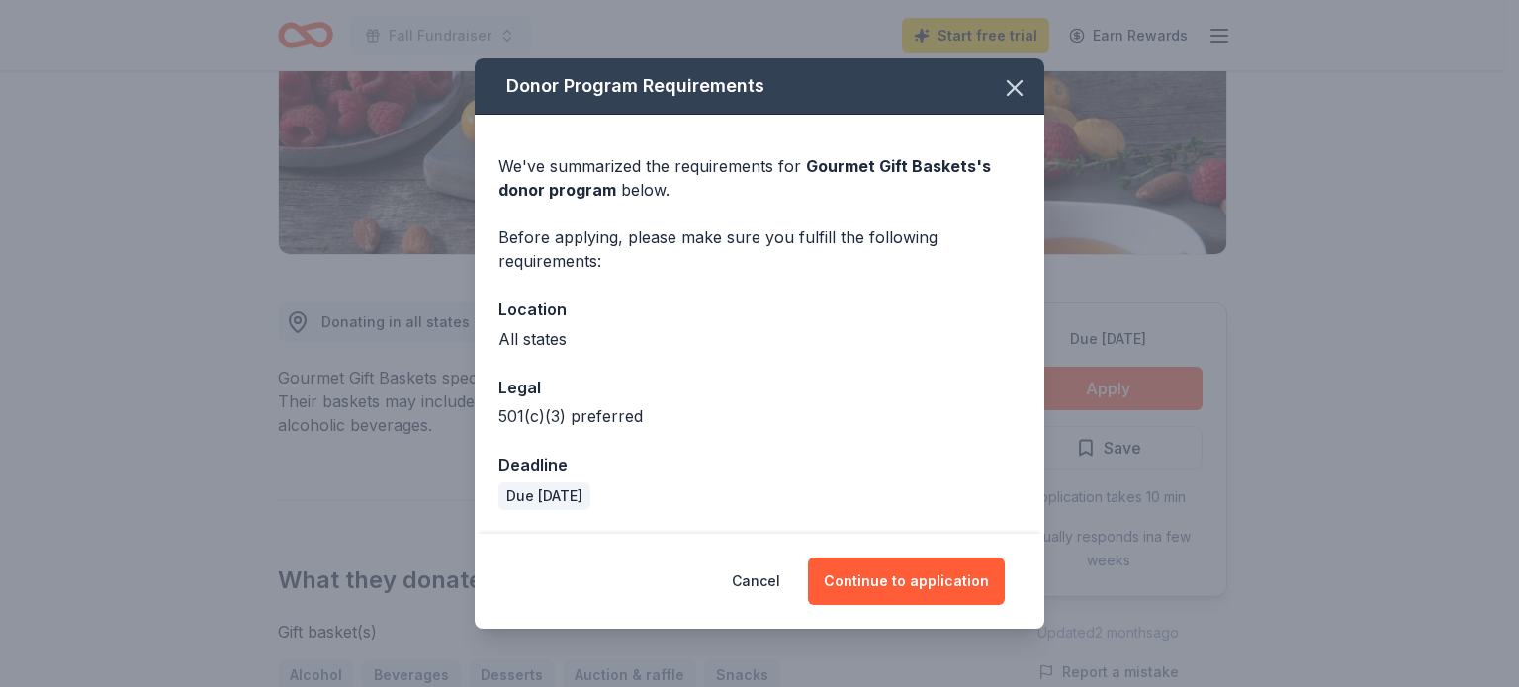
click at [557, 339] on div "All states" at bounding box center [759, 339] width 522 height 24
click at [581, 465] on div "Deadline" at bounding box center [759, 465] width 522 height 26
click at [894, 588] on button "Continue to application" at bounding box center [906, 581] width 197 height 47
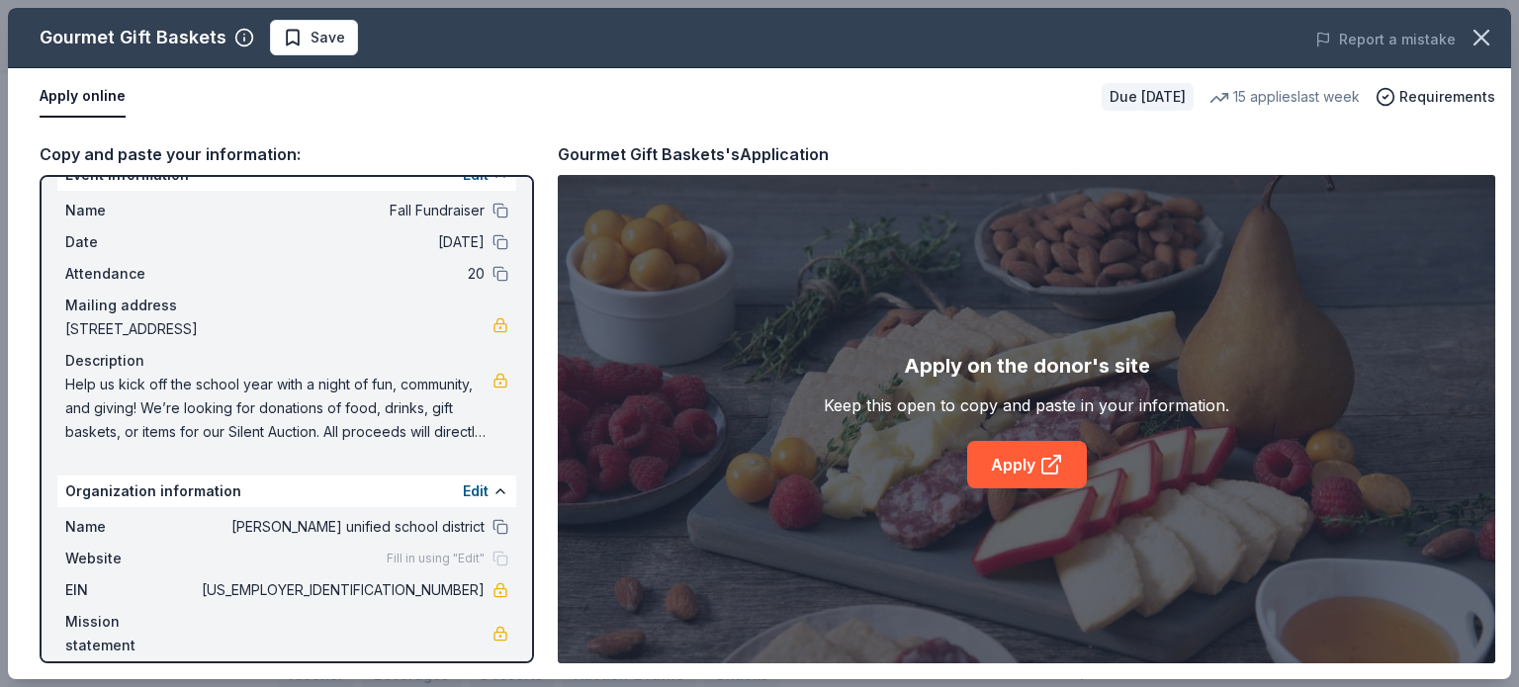
scroll to position [51, 0]
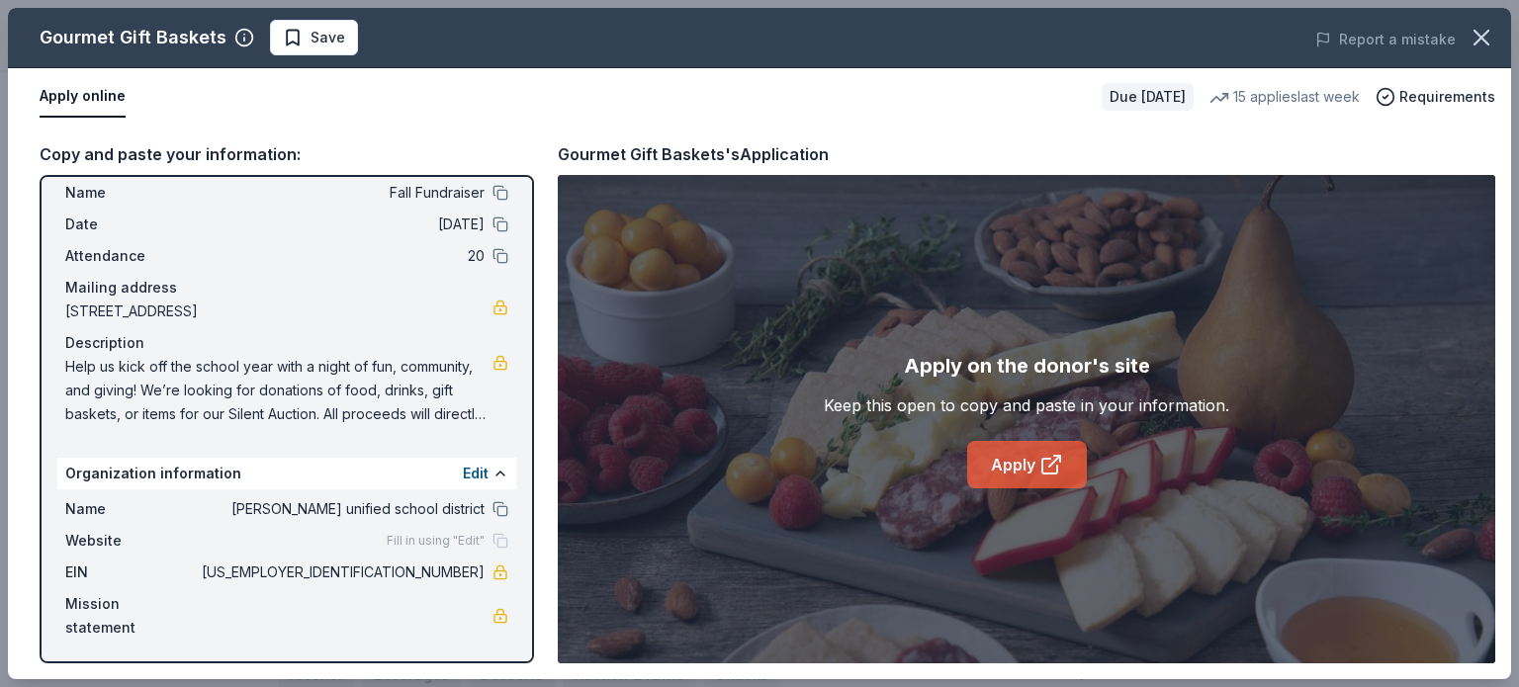
click at [1023, 447] on link "Apply" at bounding box center [1027, 464] width 120 height 47
